Goal: Find specific page/section: Find specific page/section

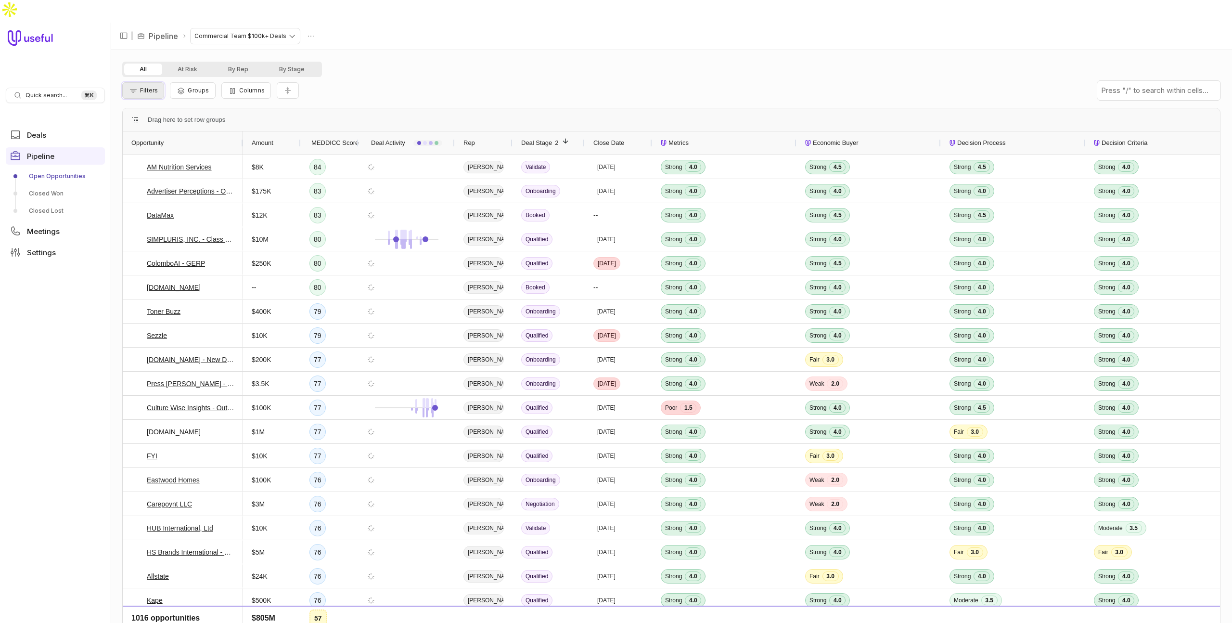
click at [152, 87] on span "Filters" at bounding box center [149, 90] width 18 height 7
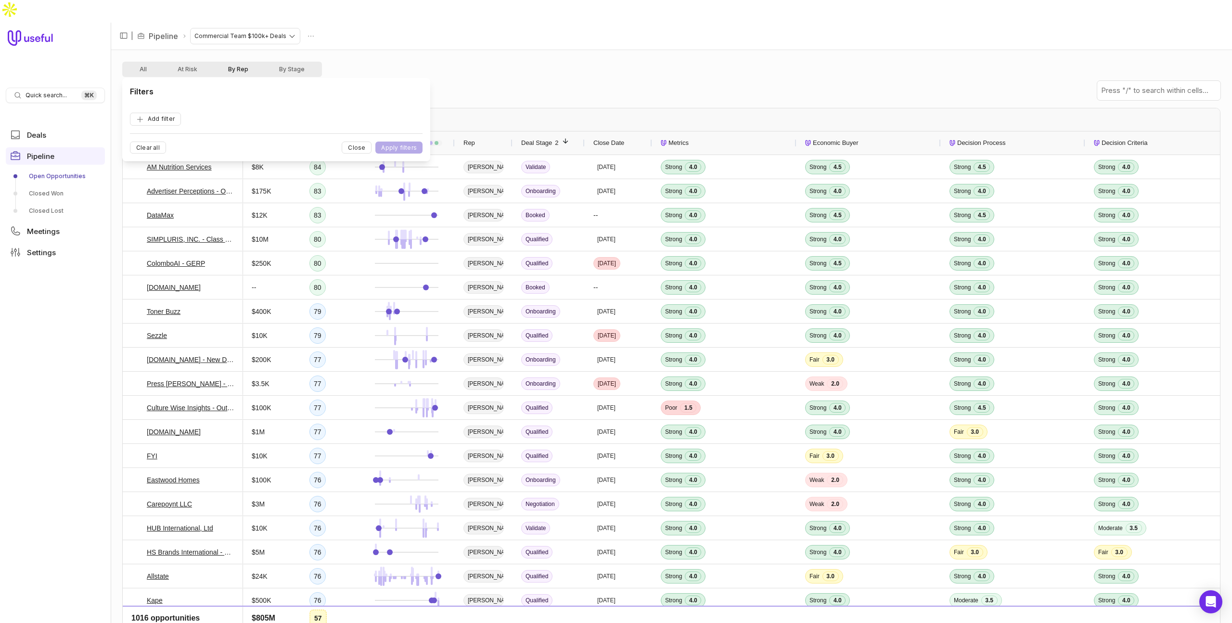
click at [230, 64] on button "By Rep" at bounding box center [238, 70] width 51 height 12
click at [139, 82] on button "Filters" at bounding box center [143, 90] width 42 height 16
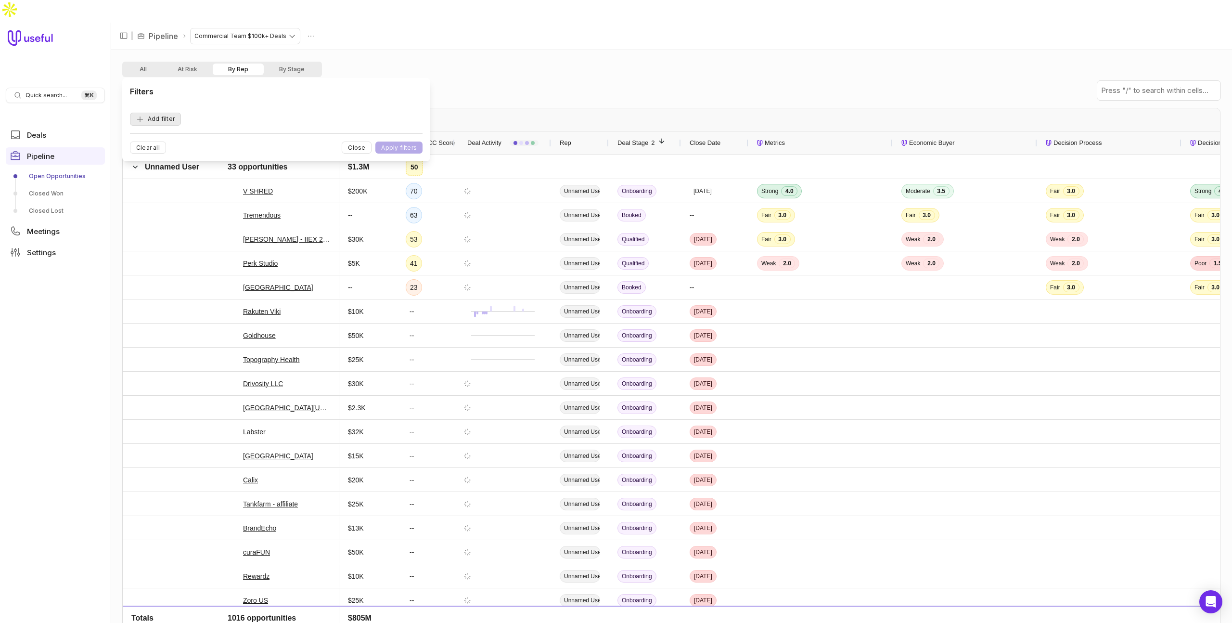
click at [153, 120] on button "Add filter" at bounding box center [155, 119] width 51 height 13
click at [468, 62] on div "All At Risk By Rep By Stage" at bounding box center [671, 69] width 1098 height 15
click at [148, 64] on button "All" at bounding box center [143, 70] width 38 height 12
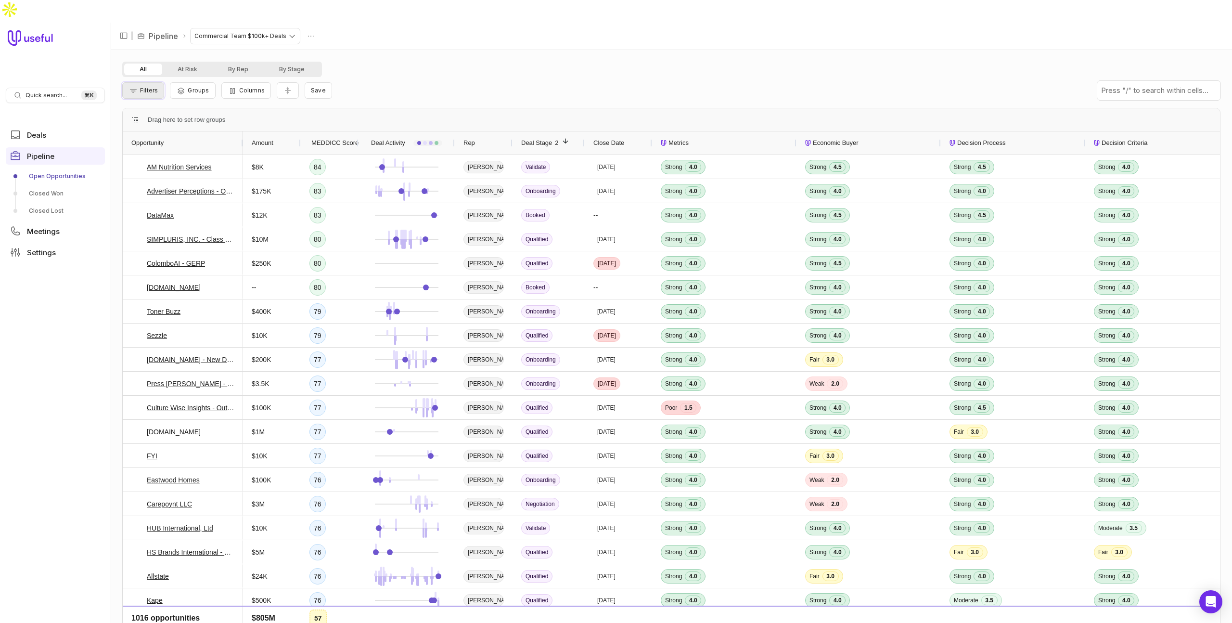
click at [141, 87] on span "Filters" at bounding box center [149, 90] width 18 height 7
click at [156, 116] on button "Add filter" at bounding box center [155, 119] width 51 height 13
click at [197, 116] on div "Opportunity Name" at bounding box center [177, 119] width 74 height 12
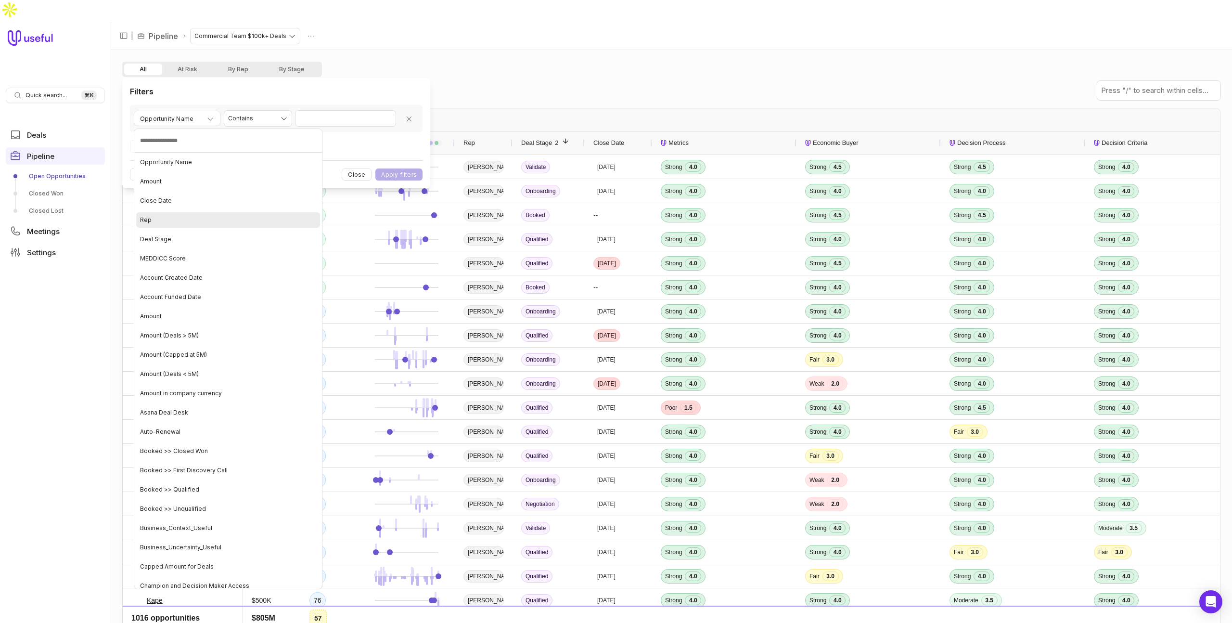
click at [168, 219] on div "Rep" at bounding box center [228, 219] width 184 height 15
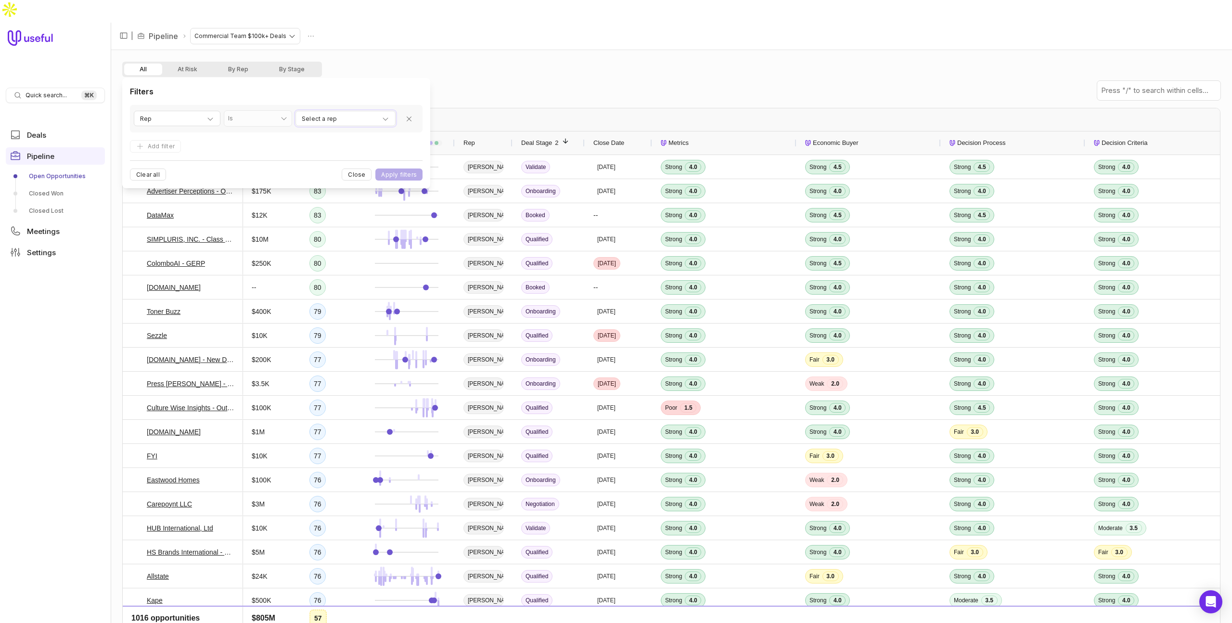
click at [326, 121] on span "Select a rep" at bounding box center [319, 119] width 35 height 12
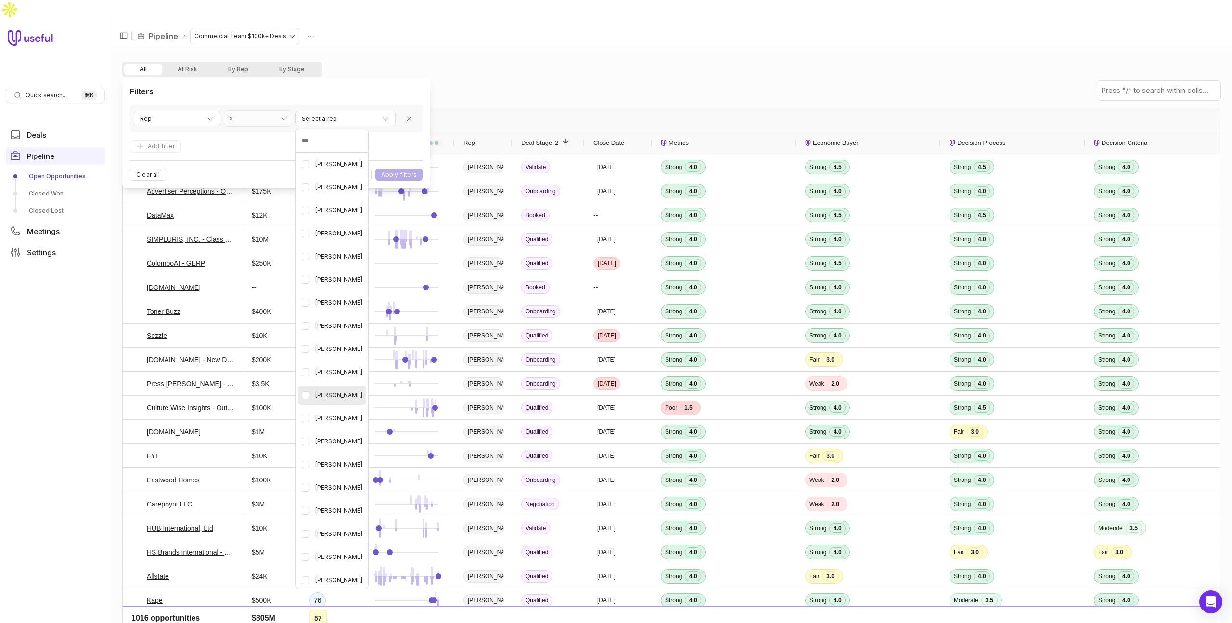
click at [338, 394] on span "[PERSON_NAME]" at bounding box center [338, 395] width 47 height 12
click at [273, 144] on html "Quick search... ⌘ K Deals Pipeline Open Opportunities Closed Won Closed Lost Me…" at bounding box center [616, 311] width 1232 height 623
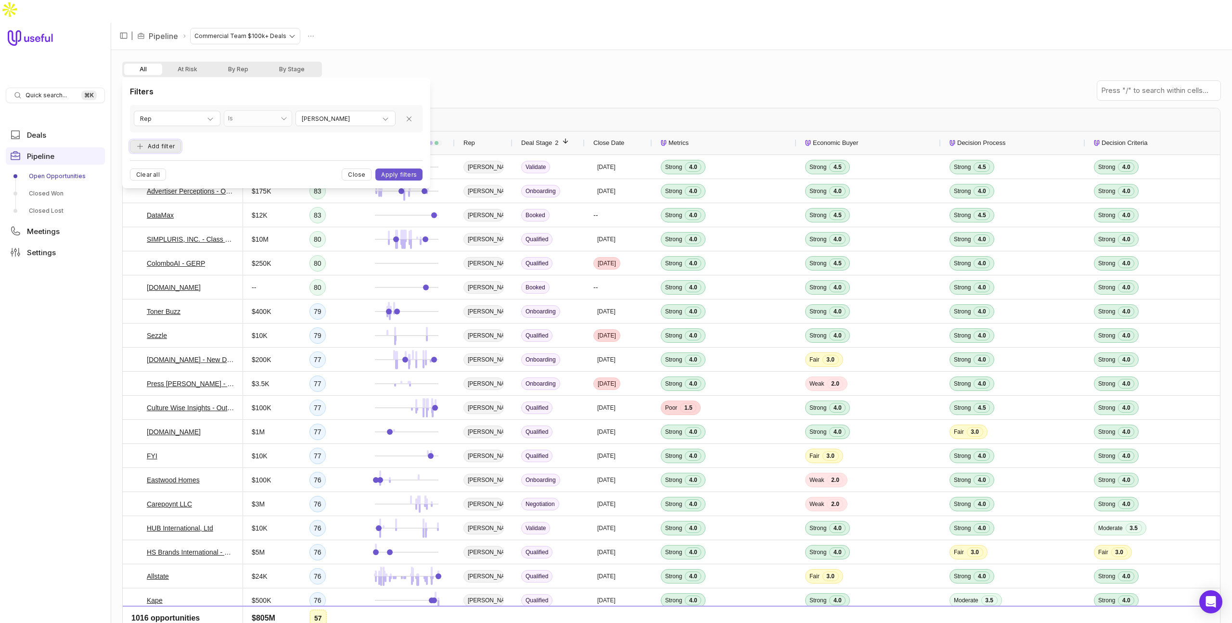
click at [171, 147] on button "Add filter" at bounding box center [155, 146] width 51 height 13
click at [171, 140] on span "Opportunity Name" at bounding box center [166, 139] width 53 height 12
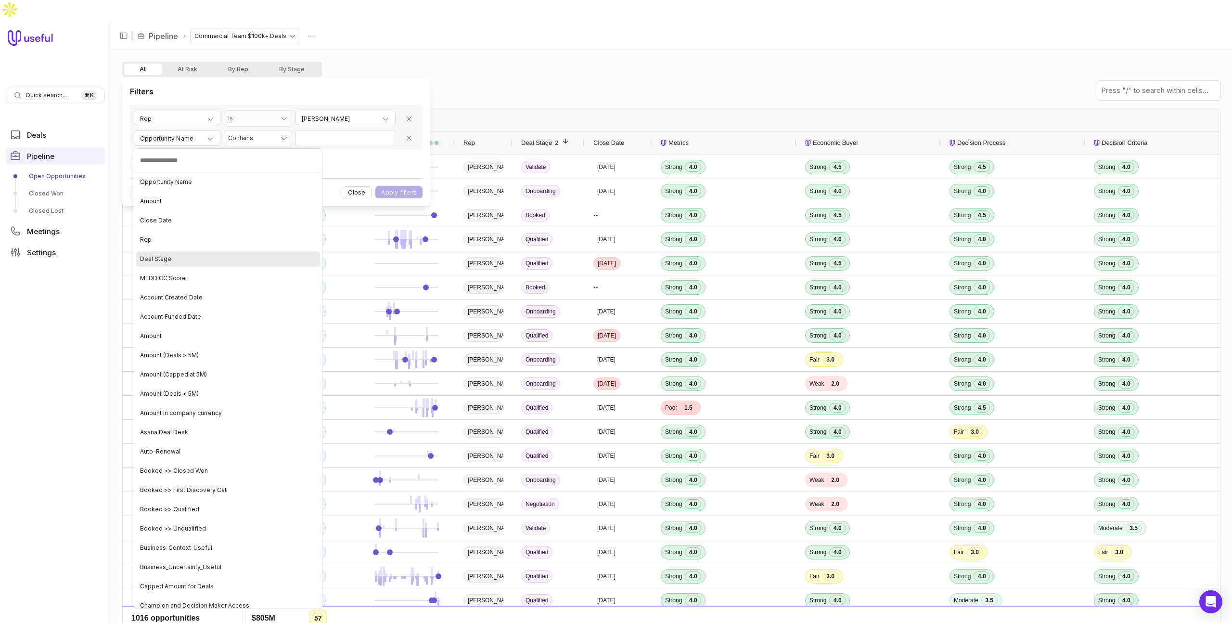
click at [170, 261] on div "Deal Stage" at bounding box center [228, 258] width 184 height 15
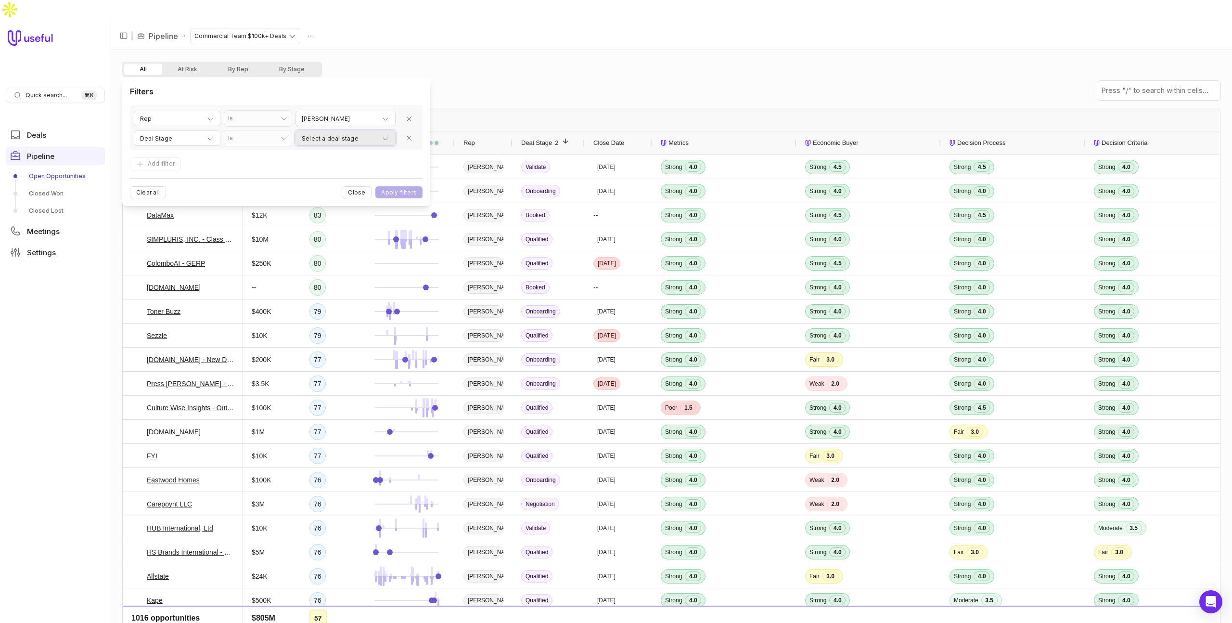
click at [334, 137] on span "Select a deal stage" at bounding box center [330, 139] width 57 height 12
click at [343, 182] on div "Booked" at bounding box center [330, 183] width 65 height 19
click at [409, 172] on html "Quick search... ⌘ K Deals Pipeline Open Opportunities Closed Won Closed Lost Me…" at bounding box center [616, 311] width 1232 height 623
click at [406, 194] on button "Apply filters" at bounding box center [398, 192] width 47 height 12
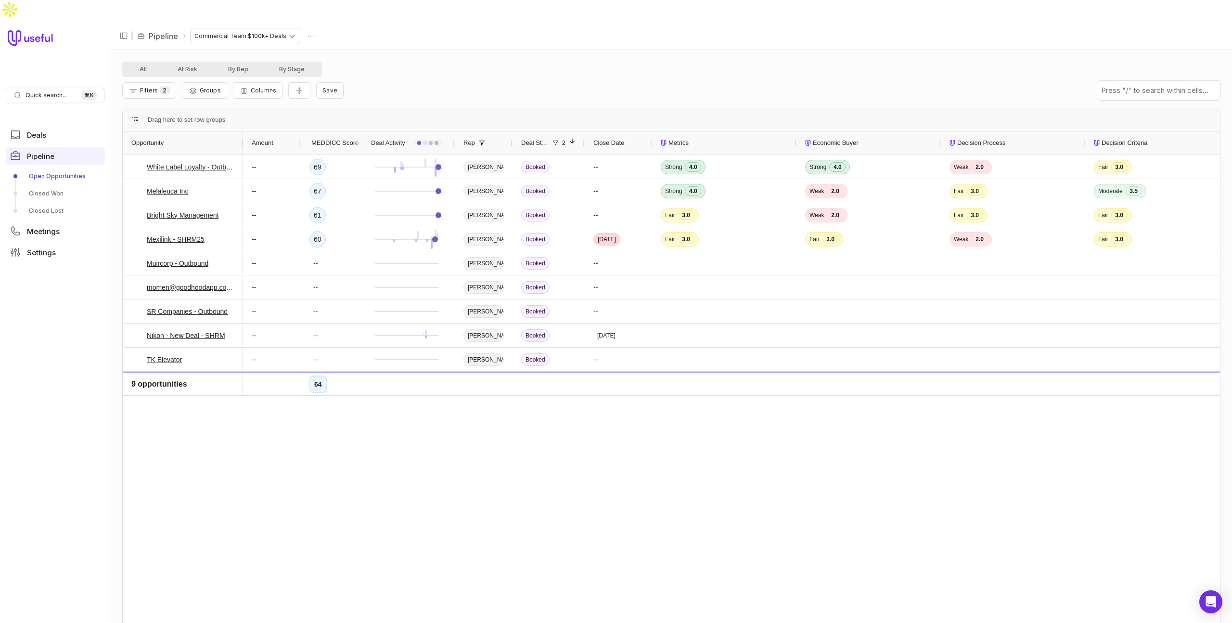
click at [465, 427] on div "-- 69 [PERSON_NAME] Booked -- Strong 4.0 Strong 4.0 Weak 2.0 Fair 3.0 Strong 4.…" at bounding box center [731, 392] width 977 height 475
click at [153, 87] on span "Filters" at bounding box center [149, 90] width 18 height 7
click at [361, 190] on button "Close" at bounding box center [357, 192] width 30 height 12
click at [961, 62] on div "All At Risk By Rep By Stage" at bounding box center [671, 69] width 1098 height 15
click at [271, 87] on span "Columns" at bounding box center [264, 90] width 26 height 7
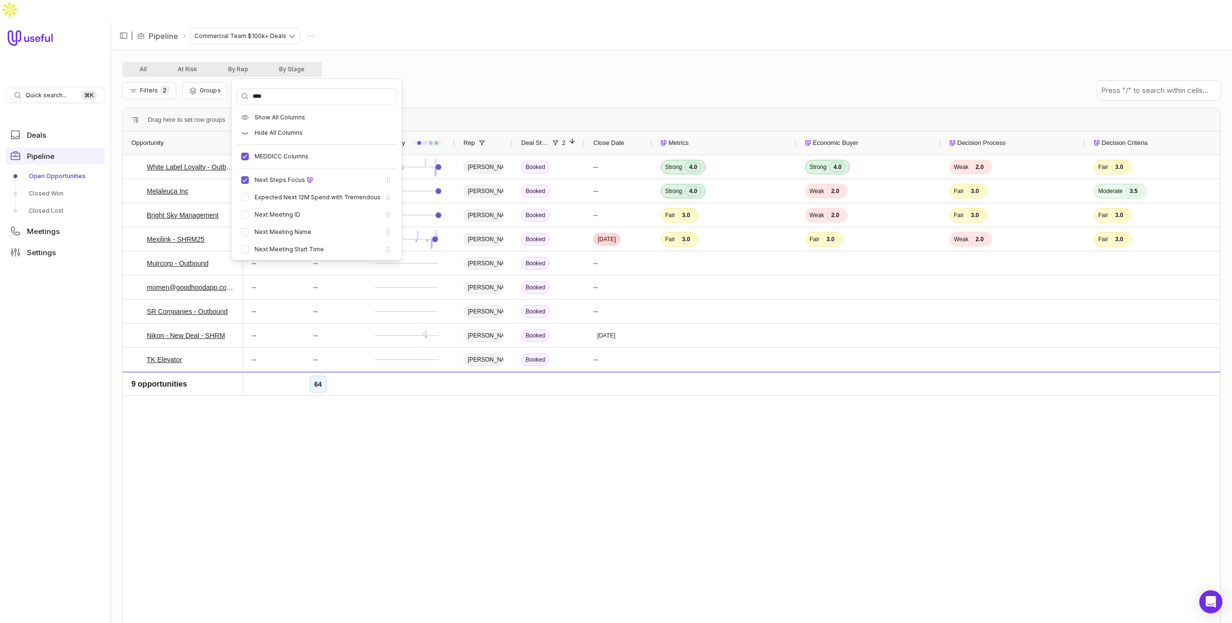
type input "****"
click at [499, 62] on div "All At Risk By Rep By Stage" at bounding box center [671, 69] width 1098 height 15
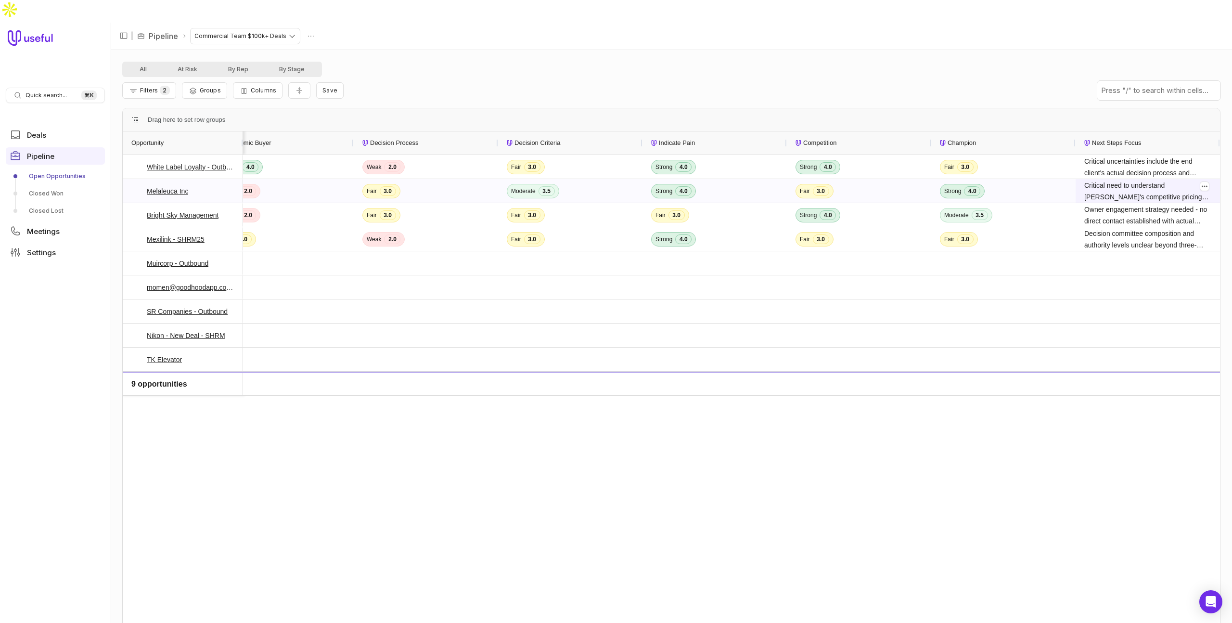
click at [1161, 180] on span "Critical need to understand [PERSON_NAME]'s competitive pricing and capabilitie…" at bounding box center [1147, 191] width 127 height 23
